Goal: Transaction & Acquisition: Purchase product/service

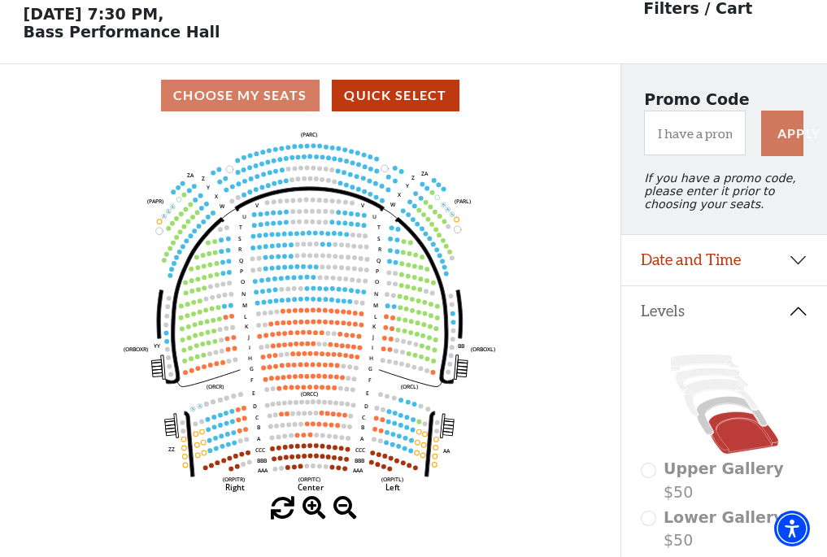
scroll to position [76, 0]
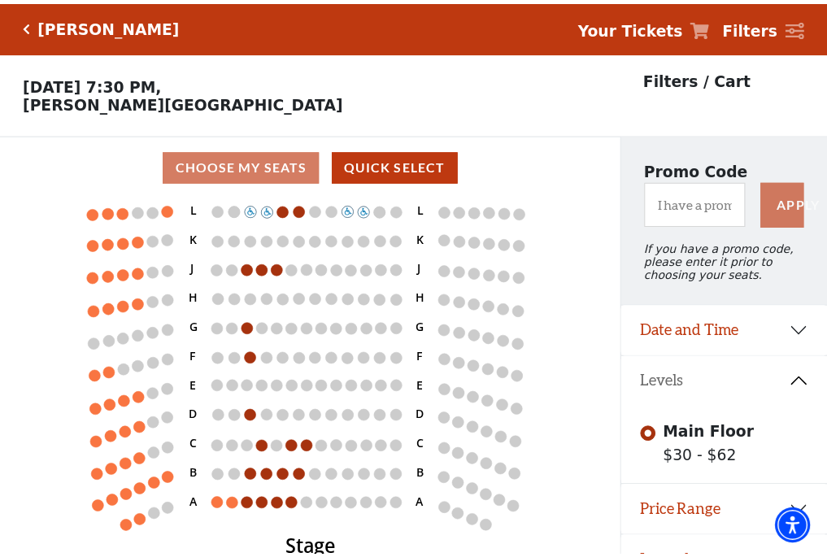
scroll to position [33, 0]
